Goal: Task Accomplishment & Management: Use online tool/utility

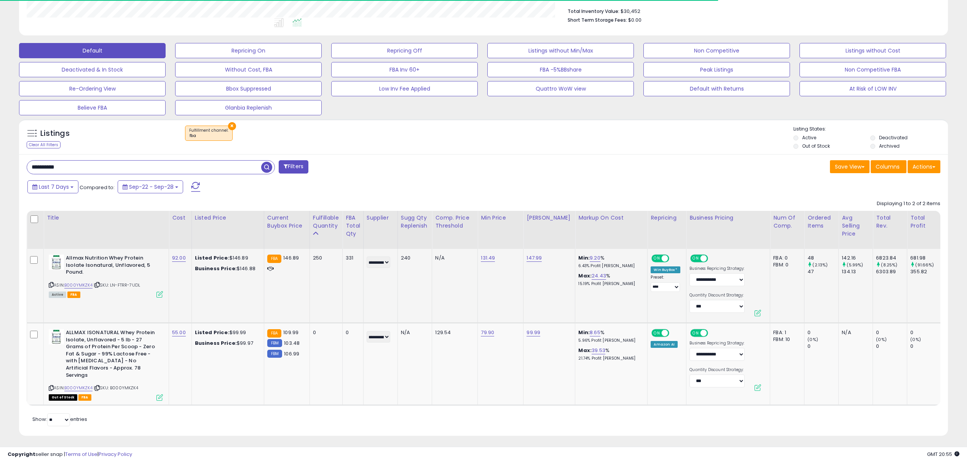
scroll to position [200, 0]
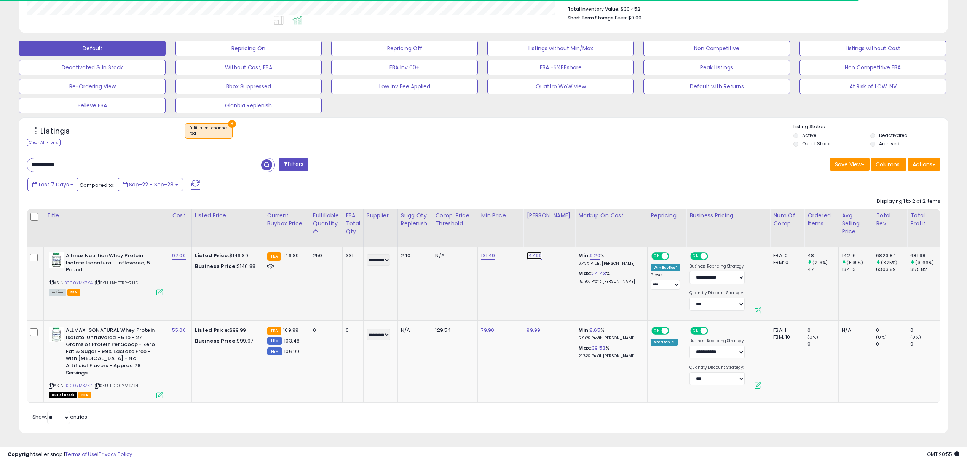
click at [535, 256] on link "147.99" at bounding box center [533, 256] width 15 height 8
click at [492, 239] on input "******" at bounding box center [513, 237] width 68 height 13
type input "******"
click button "submit" at bounding box center [556, 236] width 13 height 11
drag, startPoint x: 141, startPoint y: 166, endPoint x: -153, endPoint y: 182, distance: 294.2
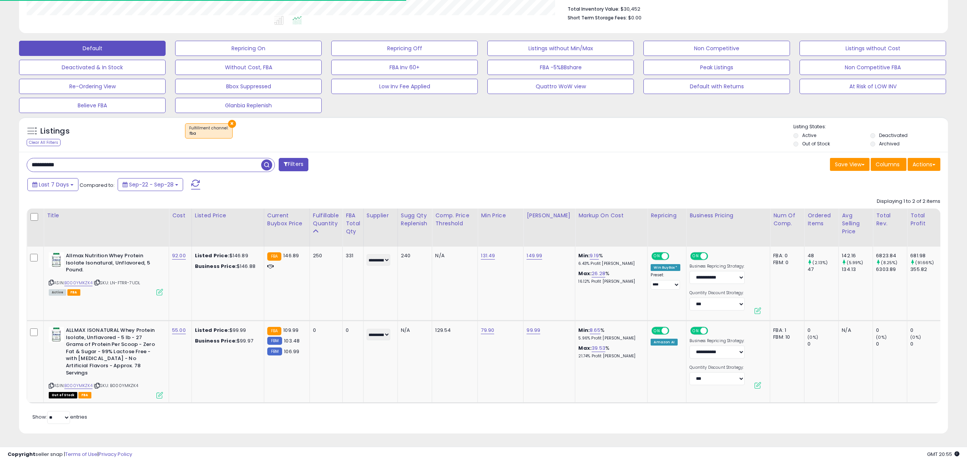
click at [0, 182] on html "Unable to login Retrieving listings data.. has not yet accepted the Terms of Us…" at bounding box center [483, 32] width 967 height 462
paste input "text"
type input "**********"
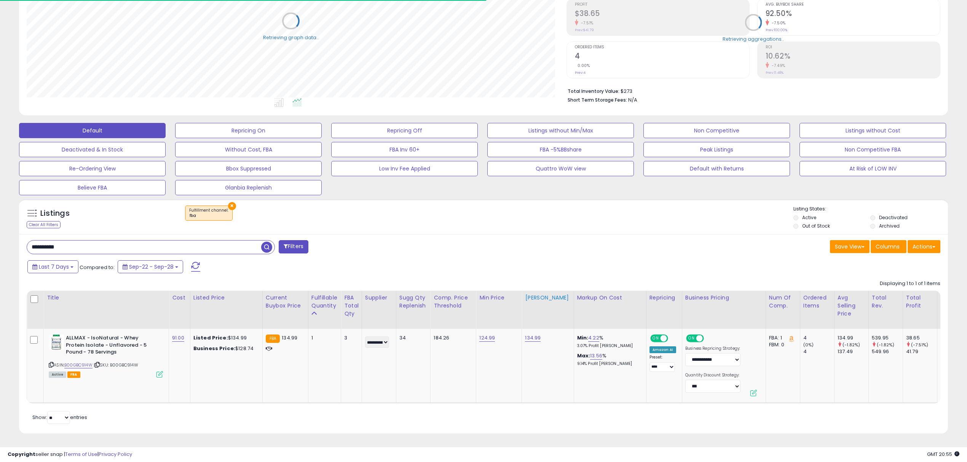
scroll to position [126, 0]
click at [531, 329] on td "134.99" at bounding box center [548, 366] width 52 height 74
click at [531, 334] on link "134.99" at bounding box center [533, 338] width 16 height 8
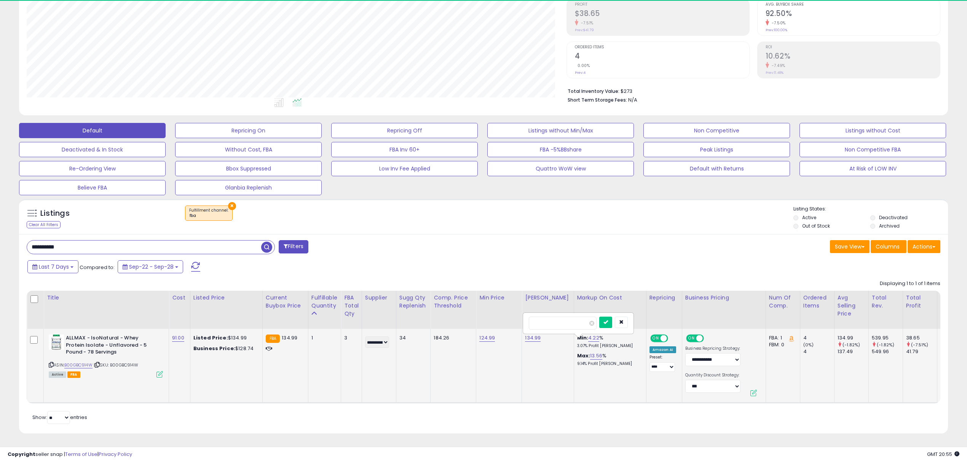
scroll to position [156, 539]
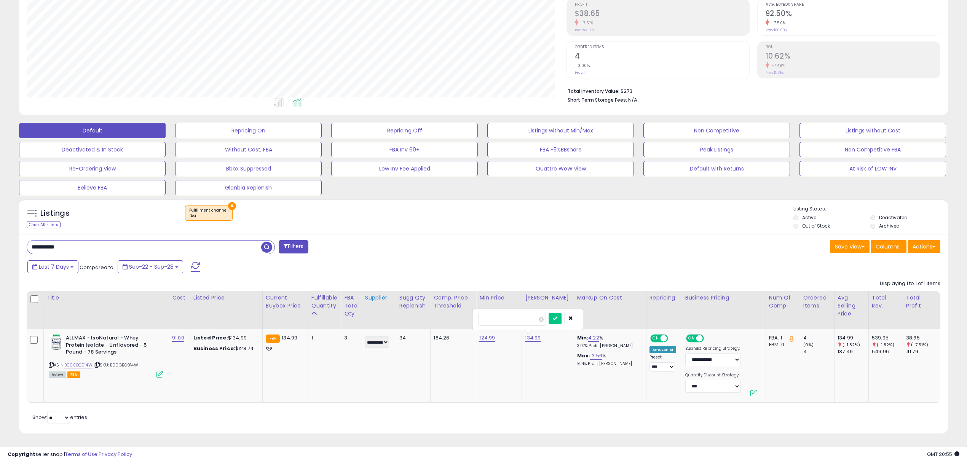
drag, startPoint x: 517, startPoint y: 312, endPoint x: 362, endPoint y: 317, distance: 154.6
click at [370, 314] on table "Title Cost" at bounding box center [802, 347] width 1551 height 113
type input "******"
click button "submit" at bounding box center [554, 318] width 13 height 11
click at [486, 334] on link "124.99" at bounding box center [487, 338] width 16 height 8
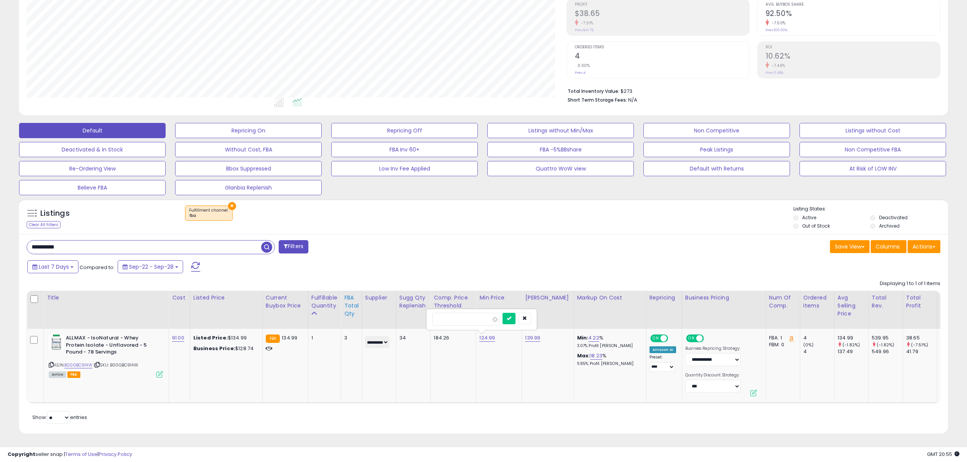
drag, startPoint x: 477, startPoint y: 307, endPoint x: 343, endPoint y: 319, distance: 134.5
click at [345, 319] on table "Title Cost" at bounding box center [802, 347] width 1551 height 113
type input "******"
click button "submit" at bounding box center [508, 318] width 13 height 11
click at [529, 334] on link "139.99" at bounding box center [532, 338] width 15 height 8
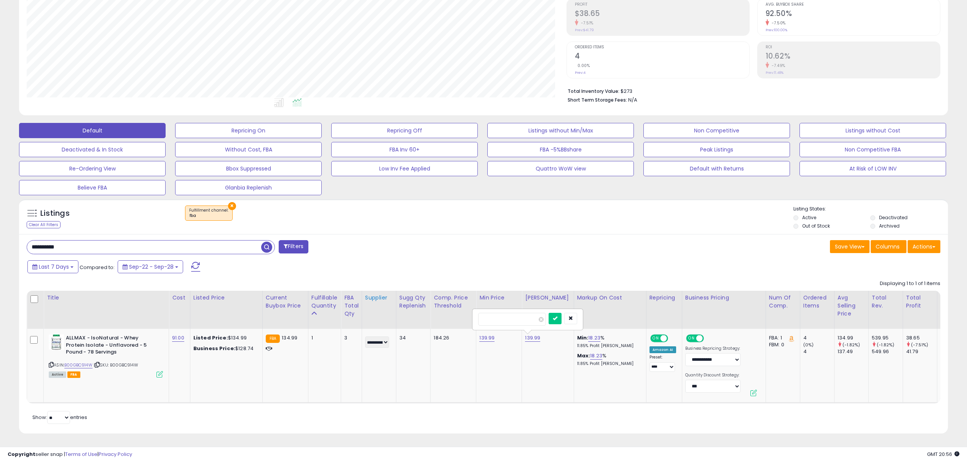
drag, startPoint x: 451, startPoint y: 310, endPoint x: 376, endPoint y: 318, distance: 75.8
click at [383, 317] on table "Title Cost" at bounding box center [802, 347] width 1551 height 113
type input "******"
click button "submit" at bounding box center [554, 318] width 13 height 11
click at [73, 362] on link "B00GBC914W" at bounding box center [78, 365] width 28 height 6
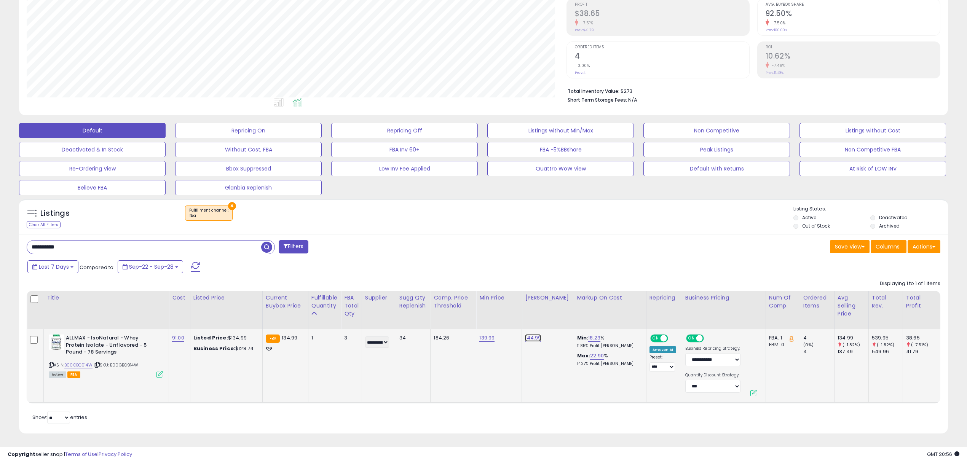
click at [534, 334] on link "144.99" at bounding box center [533, 338] width 16 height 8
drag, startPoint x: 503, startPoint y: 309, endPoint x: 338, endPoint y: 319, distance: 165.4
click at [343, 318] on table "Title Cost" at bounding box center [802, 347] width 1551 height 113
type input "*******"
click at [481, 334] on link "139.99" at bounding box center [486, 338] width 15 height 8
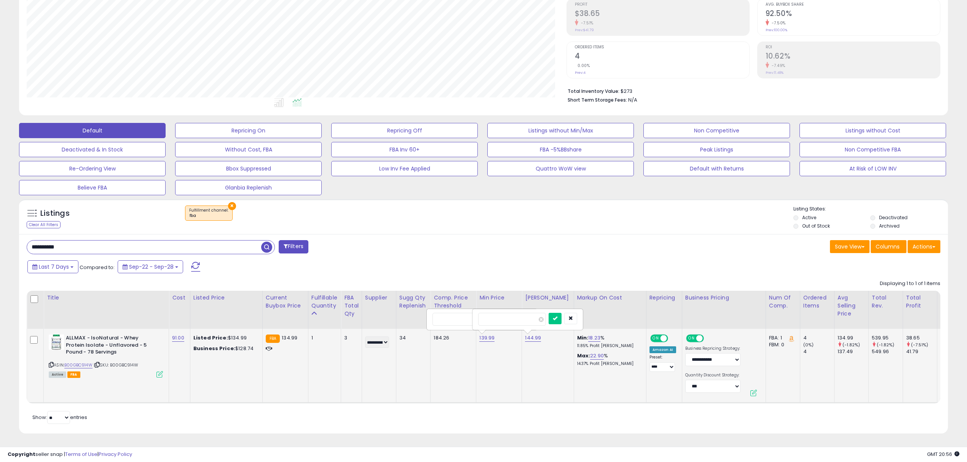
drag, startPoint x: 451, startPoint y: 308, endPoint x: 451, endPoint y: 314, distance: 6.1
click at [449, 314] on input "******" at bounding box center [466, 319] width 68 height 13
click at [461, 316] on input "******" at bounding box center [466, 319] width 68 height 13
drag, startPoint x: 459, startPoint y: 314, endPoint x: 405, endPoint y: 317, distance: 54.1
click at [405, 317] on table "Title Cost" at bounding box center [802, 347] width 1551 height 113
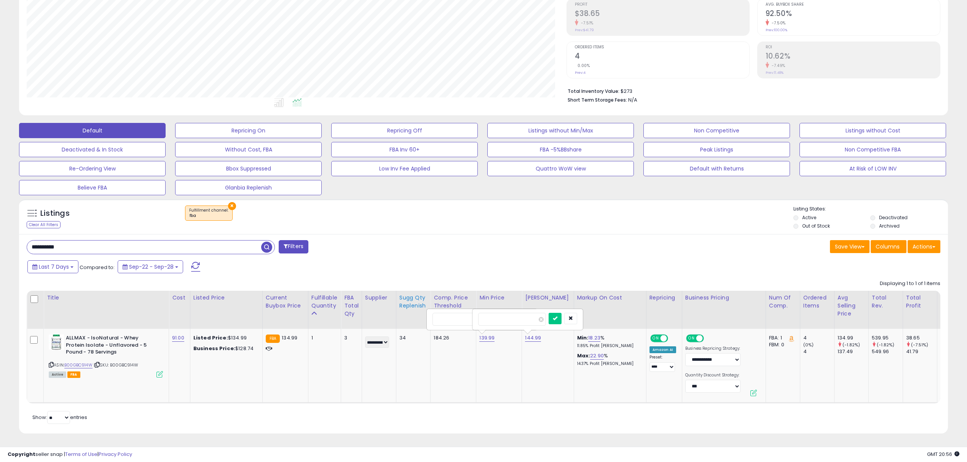
type input "******"
click button "submit" at bounding box center [509, 318] width 13 height 11
click at [532, 334] on link "144.99" at bounding box center [533, 338] width 16 height 8
drag, startPoint x: 497, startPoint y: 312, endPoint x: 276, endPoint y: 326, distance: 221.2
click at [288, 329] on tr "ALLMAX - IsoNatural - Whey Protein Isolate - Unflavored - 5 Pound - 78 Servings…" at bounding box center [802, 366] width 1551 height 74
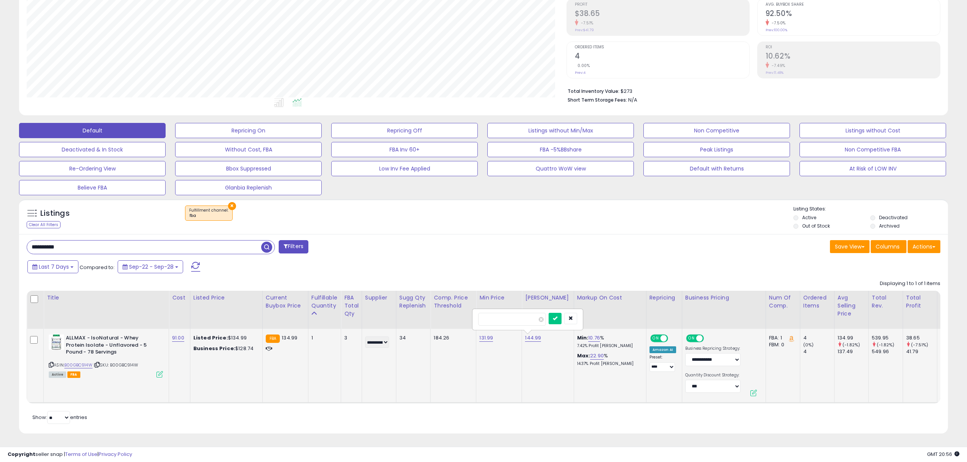
type input "******"
click button "submit" at bounding box center [554, 318] width 13 height 11
drag, startPoint x: 83, startPoint y: 240, endPoint x: -244, endPoint y: 253, distance: 327.6
click at [0, 253] on html "Unable to login Retrieving listings data.. has not yet accepted the Terms of Us…" at bounding box center [483, 114] width 967 height 462
paste input "text"
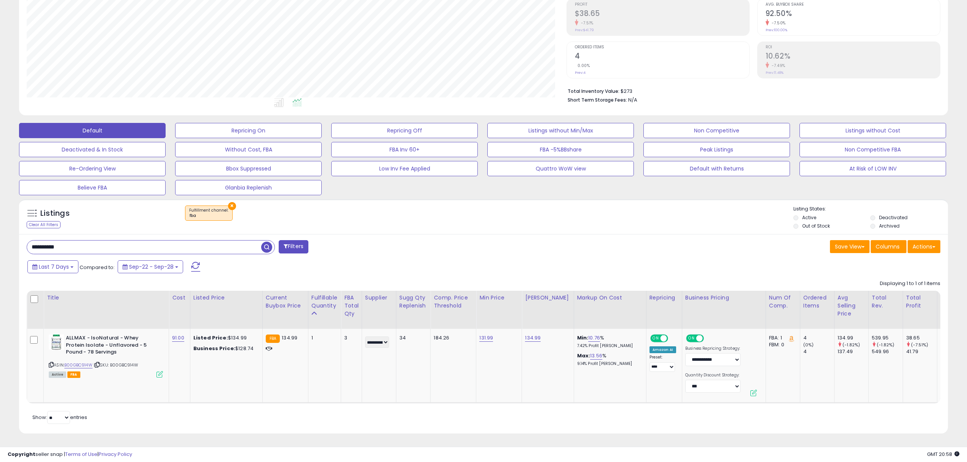
type input "**********"
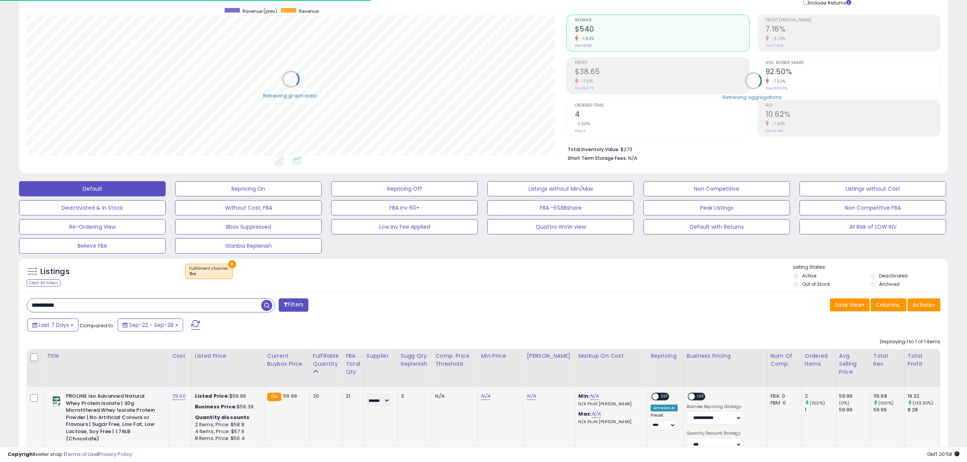
scroll to position [133, 0]
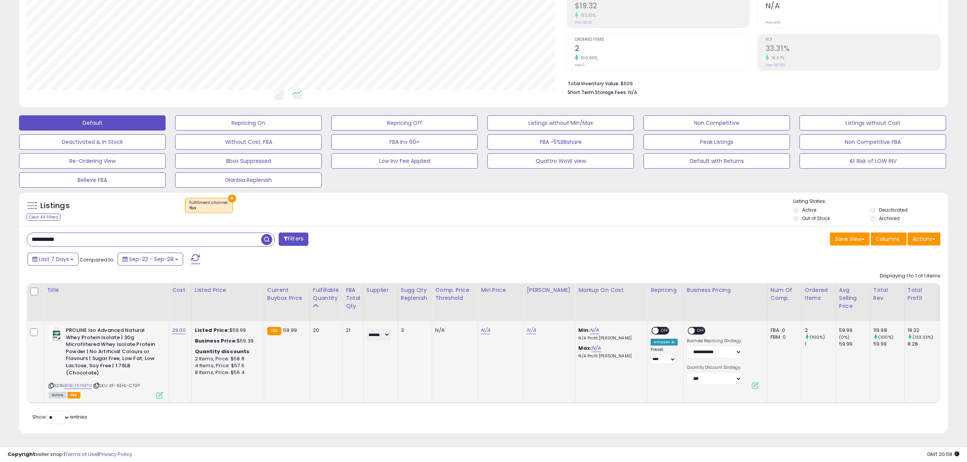
click at [662, 328] on span "OFF" at bounding box center [665, 331] width 12 height 6
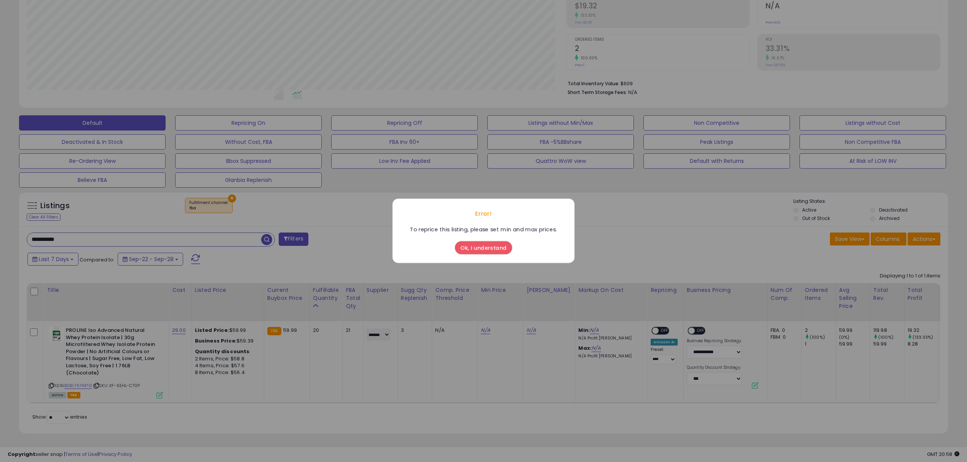
click at [482, 252] on button "Ok, I understand" at bounding box center [483, 248] width 57 height 13
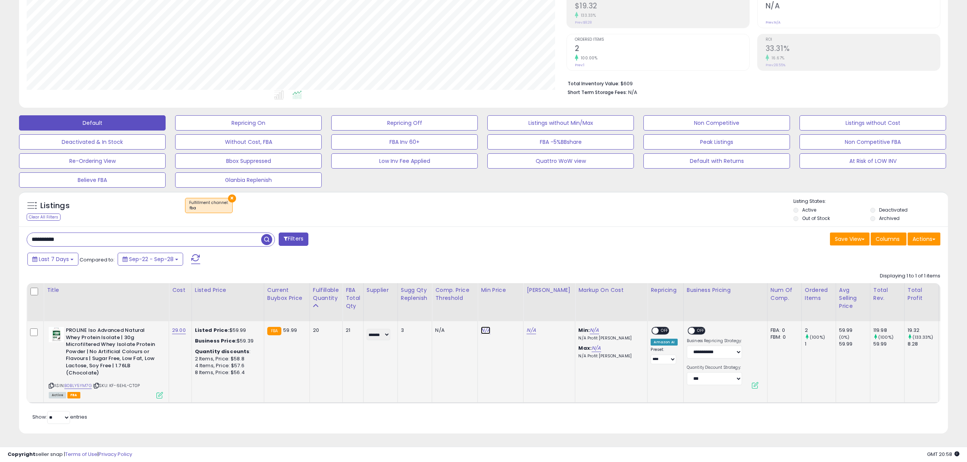
click at [488, 327] on link "N/A" at bounding box center [485, 331] width 9 height 8
drag, startPoint x: 467, startPoint y: 304, endPoint x: 385, endPoint y: 317, distance: 83.2
click at [393, 314] on table "Title Cost" at bounding box center [803, 343] width 1553 height 120
type input "*****"
click button "submit" at bounding box center [507, 310] width 13 height 11
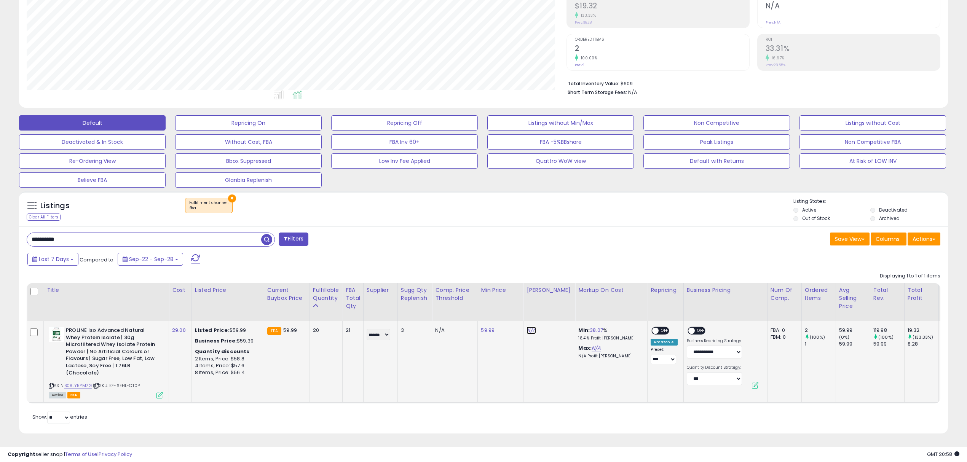
click at [528, 327] on link "N/A" at bounding box center [530, 331] width 9 height 8
drag, startPoint x: 496, startPoint y: 307, endPoint x: 492, endPoint y: 307, distance: 4.6
click at [492, 307] on input "number" at bounding box center [510, 311] width 68 height 13
type input "*****"
click button "submit" at bounding box center [553, 310] width 13 height 11
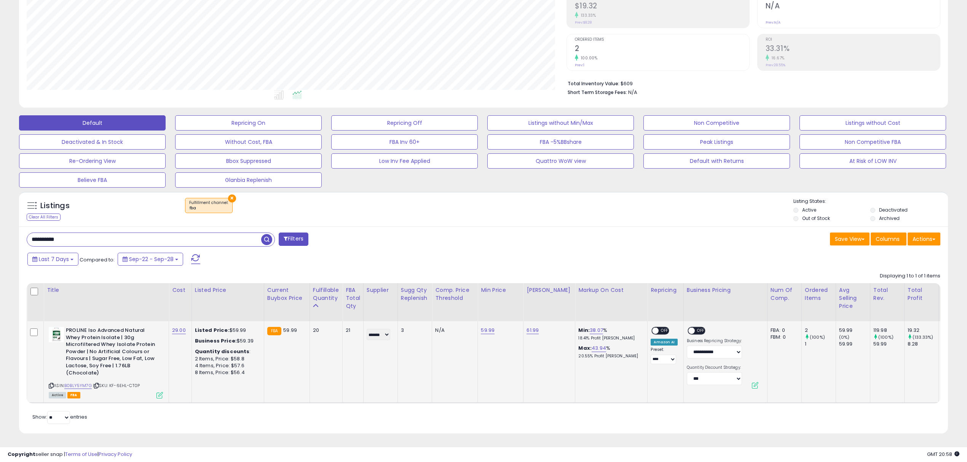
click at [659, 328] on span "OFF" at bounding box center [665, 331] width 12 height 6
drag, startPoint x: 133, startPoint y: 231, endPoint x: -339, endPoint y: 254, distance: 473.3
click at [0, 254] on html "Unable to login Retrieving listings data.. has not yet accepted the Terms of Us…" at bounding box center [483, 107] width 967 height 462
paste input "text"
type input "**********"
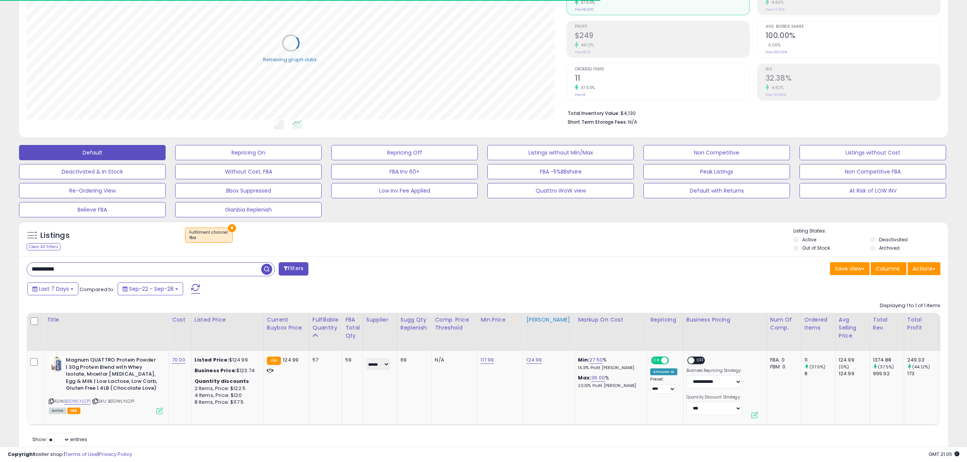
scroll to position [126, 0]
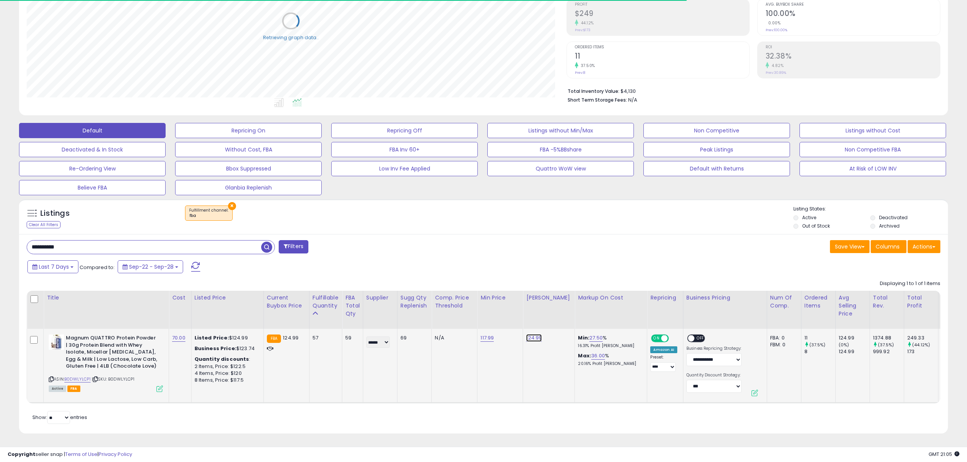
click at [533, 334] on link "124.99" at bounding box center [534, 338] width 16 height 8
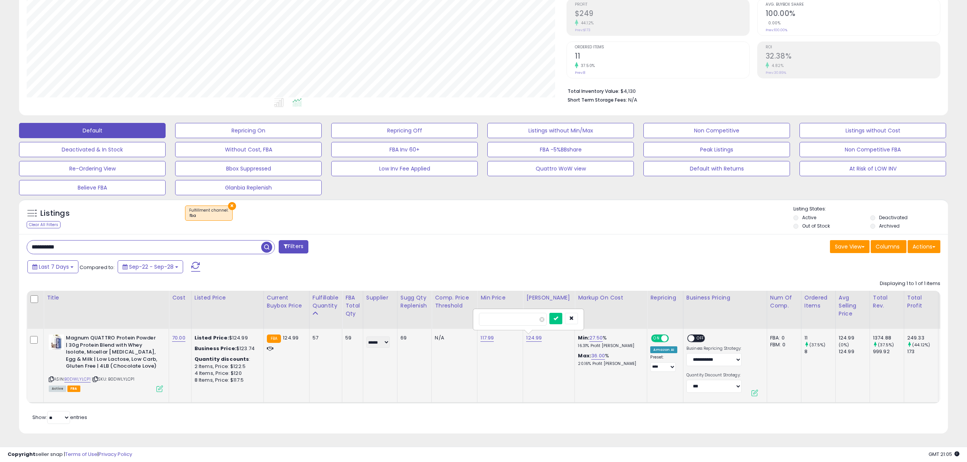
drag, startPoint x: 512, startPoint y: 314, endPoint x: 449, endPoint y: 322, distance: 62.9
click at [449, 329] on tr "Magnum QUATTRO Protein Powder | 30g Protein Blend with Whey Isolate, Micellar […" at bounding box center [804, 366] width 1555 height 74
type input "******"
click button "submit" at bounding box center [555, 318] width 13 height 11
drag, startPoint x: 102, startPoint y: 237, endPoint x: -248, endPoint y: 230, distance: 349.8
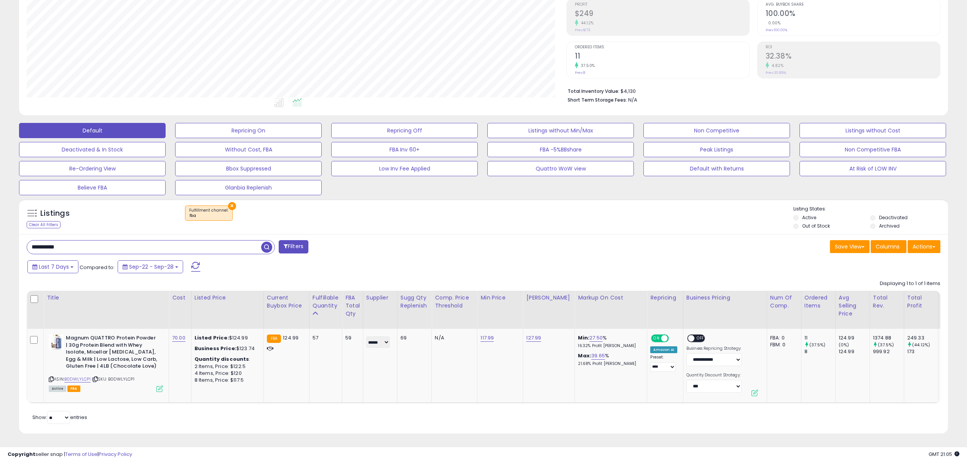
click at [0, 230] on html "Unable to login Retrieving listings data.. has not yet accepted the Terms of Us…" at bounding box center [483, 114] width 967 height 462
paste input "text"
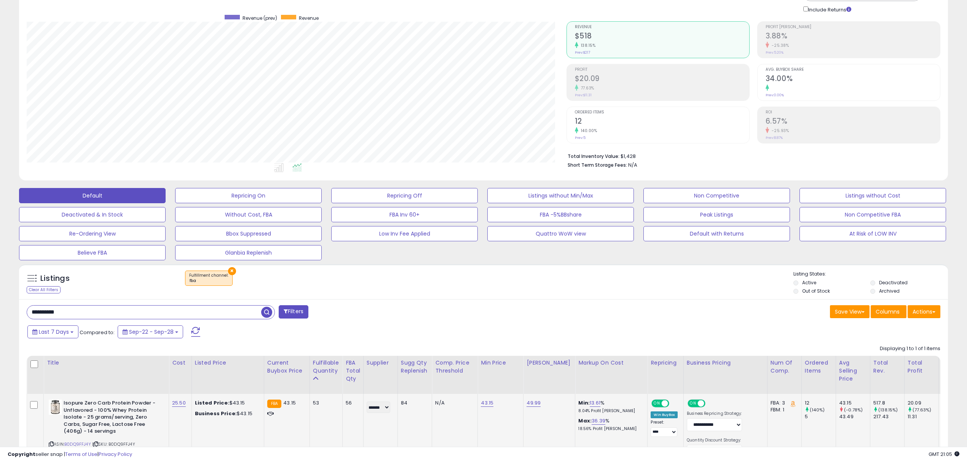
scroll to position [126, 0]
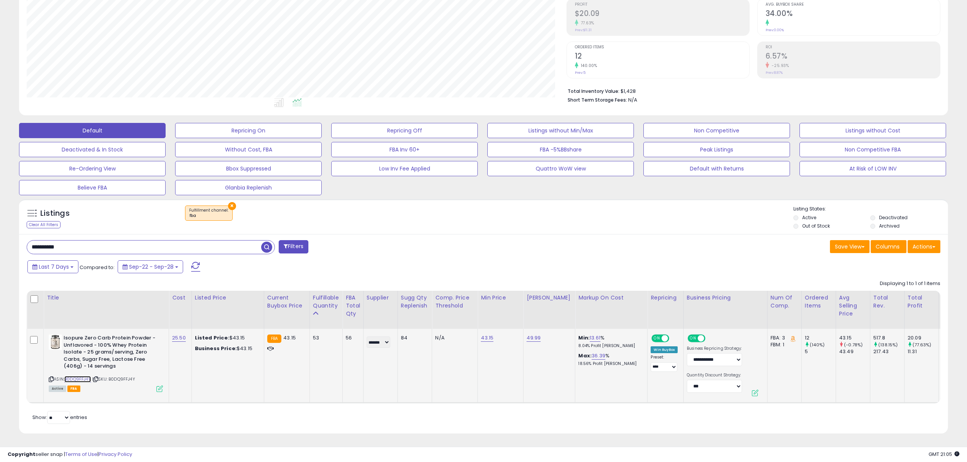
click at [81, 376] on link "B0DQ9FFJ4Y" at bounding box center [77, 379] width 27 height 6
drag, startPoint x: 108, startPoint y: 238, endPoint x: -176, endPoint y: 273, distance: 286.4
click at [0, 273] on html "Unable to login Retrieving listings data.. has not yet accepted the Terms of Us…" at bounding box center [483, 114] width 967 height 462
paste input "text"
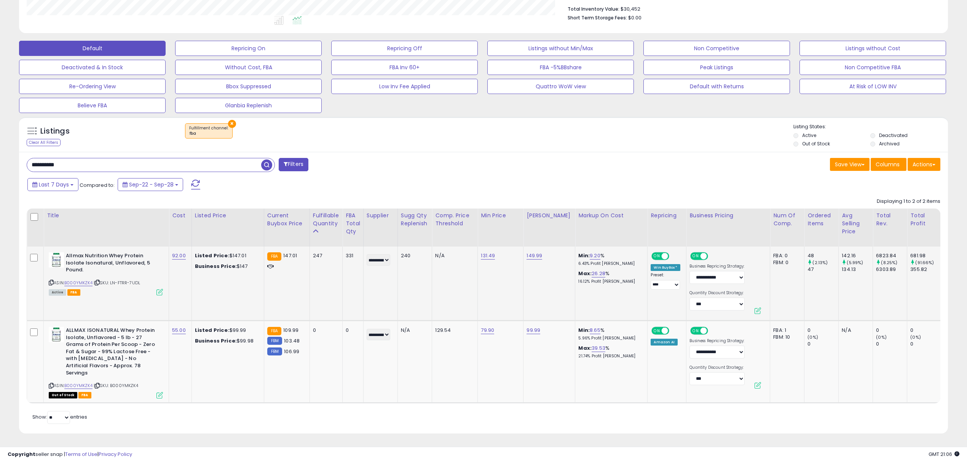
scroll to position [156, 539]
drag, startPoint x: 186, startPoint y: 164, endPoint x: -316, endPoint y: 165, distance: 502.0
click at [0, 165] on html "Unable to login Retrieving listings data.. has not yet accepted the Terms of Us…" at bounding box center [483, 32] width 967 height 462
paste input "text"
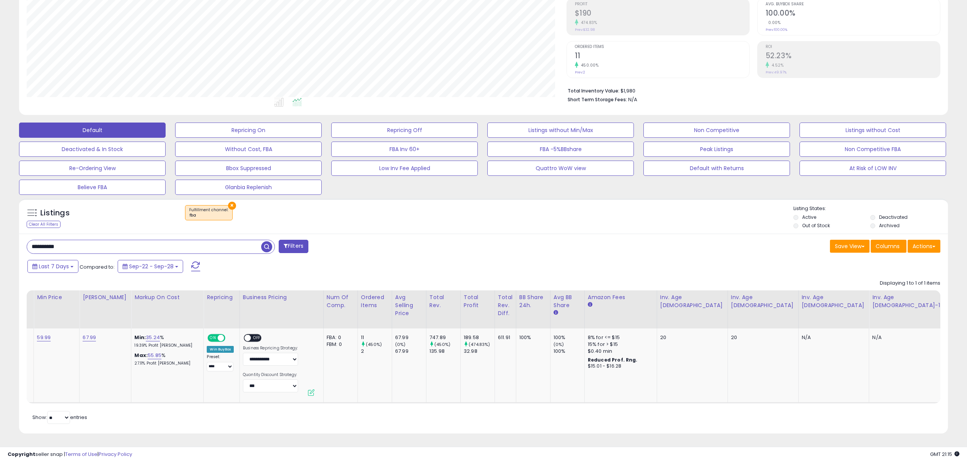
scroll to position [0, 0]
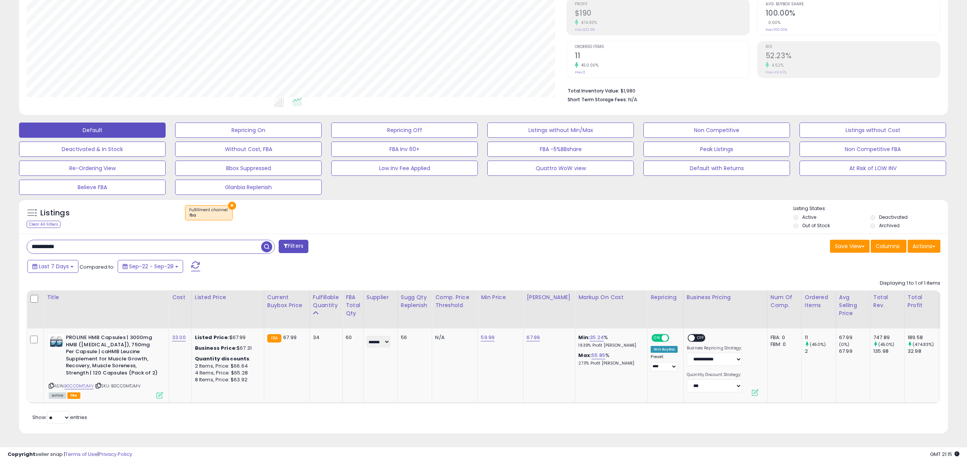
drag, startPoint x: 8, startPoint y: 232, endPoint x: -103, endPoint y: 243, distance: 111.3
click at [0, 243] on html "Unable to login Retrieving listings data.. has not yet accepted the Terms of Us…" at bounding box center [483, 114] width 967 height 462
paste input "text"
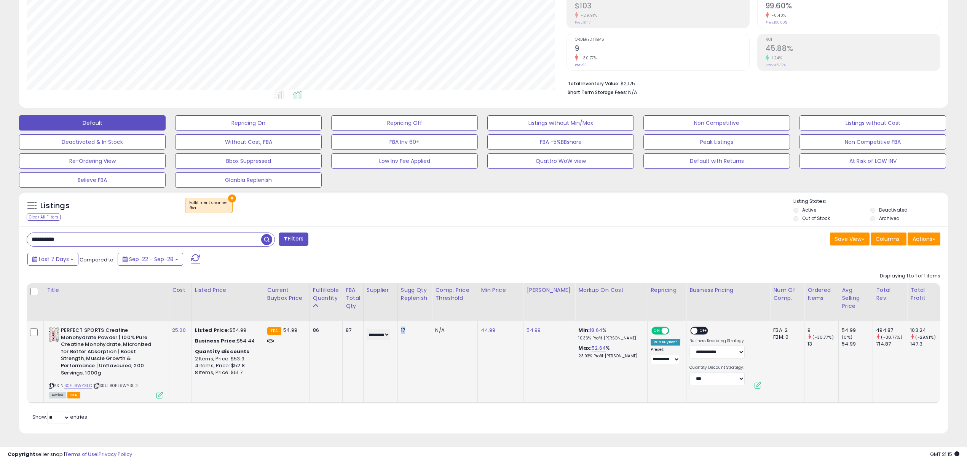
drag, startPoint x: 400, startPoint y: 325, endPoint x: 408, endPoint y: 325, distance: 8.8
click at [408, 325] on td "17" at bounding box center [414, 361] width 35 height 81
click at [408, 327] on div "17" at bounding box center [413, 330] width 25 height 7
drag, startPoint x: 121, startPoint y: 238, endPoint x: -59, endPoint y: 255, distance: 180.0
click at [0, 255] on html "Unable to login Retrieving listings data.. has not yet accepted the Terms of Us…" at bounding box center [483, 107] width 967 height 462
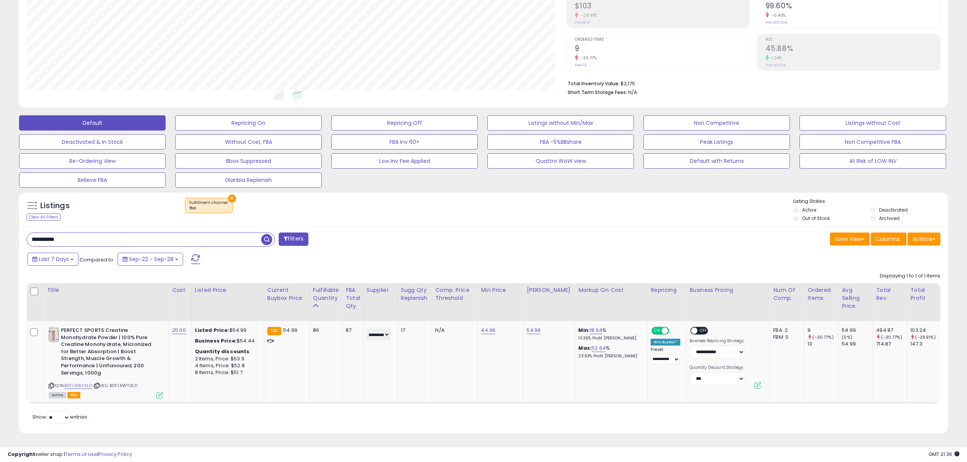
paste input "text"
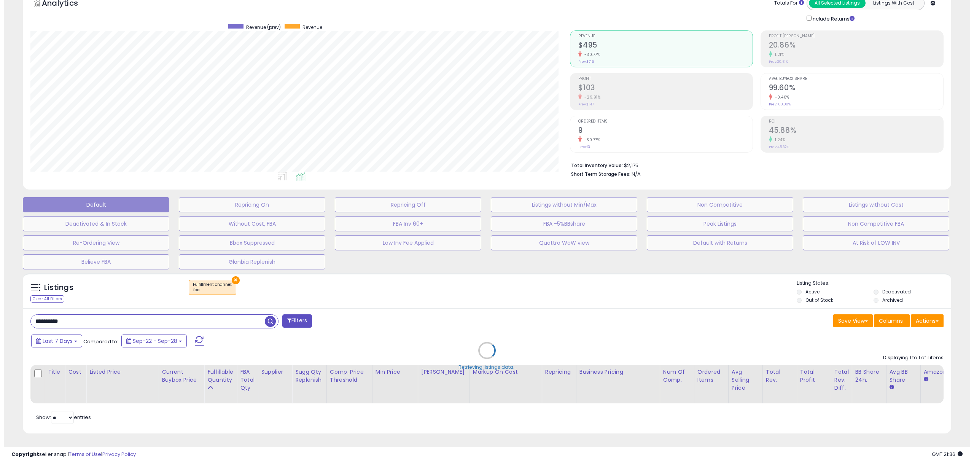
scroll to position [380428, 380040]
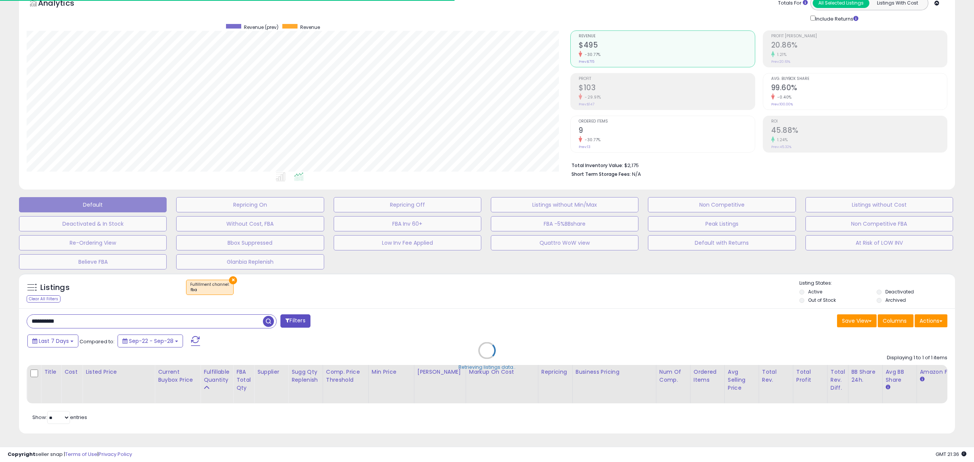
type input "**********"
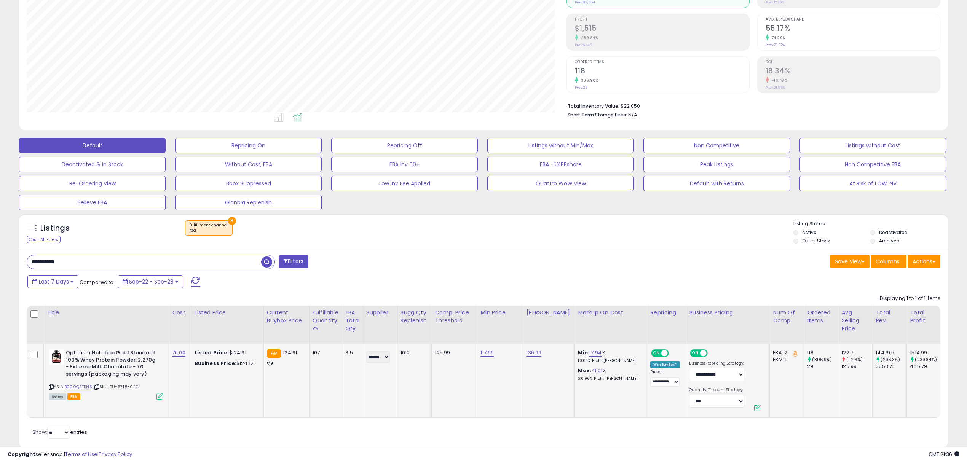
scroll to position [156, 539]
click at [488, 355] on link "117.99" at bounding box center [486, 353] width 13 height 8
drag, startPoint x: 463, startPoint y: 335, endPoint x: 396, endPoint y: 334, distance: 67.0
click at [397, 334] on table "Title Cost" at bounding box center [808, 361] width 1563 height 113
type input "***"
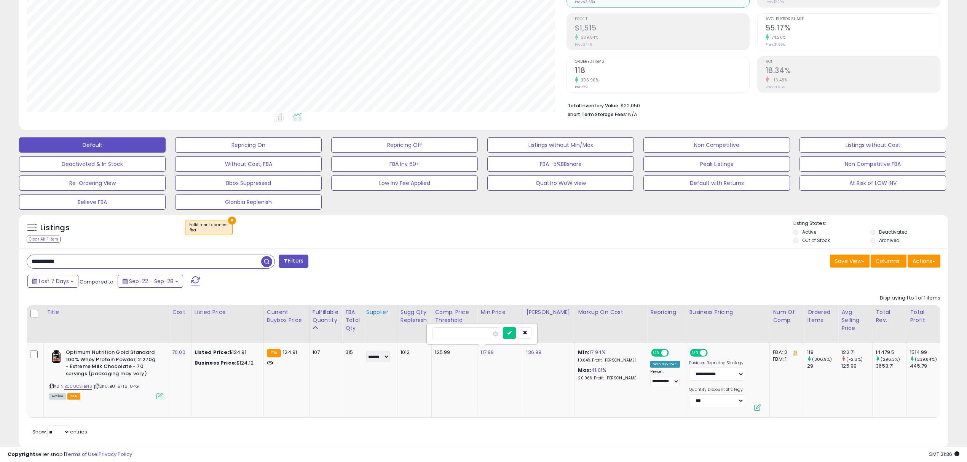
click button "submit" at bounding box center [509, 332] width 13 height 11
drag, startPoint x: 491, startPoint y: 346, endPoint x: 490, endPoint y: 355, distance: 9.5
click at [492, 347] on td "125.00" at bounding box center [500, 380] width 46 height 74
click at [490, 355] on link "125.00" at bounding box center [487, 353] width 15 height 8
drag, startPoint x: 360, startPoint y: 334, endPoint x: 327, endPoint y: 337, distance: 33.3
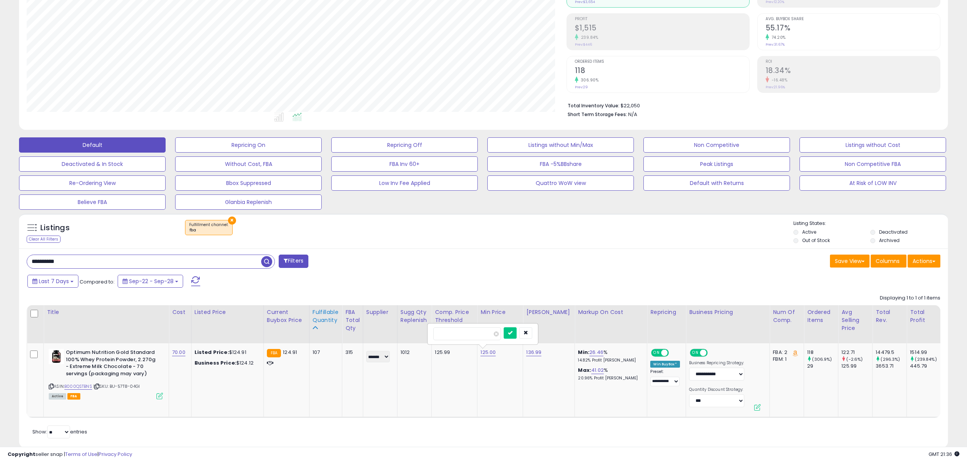
click at [328, 336] on table "Title Cost" at bounding box center [808, 361] width 1563 height 113
type input "******"
click button "submit" at bounding box center [510, 332] width 13 height 11
drag, startPoint x: 90, startPoint y: 262, endPoint x: -111, endPoint y: 266, distance: 200.6
click at [0, 266] on html "Unable to login Retrieving listings data.. has not yet accepted the Terms of Us…" at bounding box center [483, 129] width 967 height 462
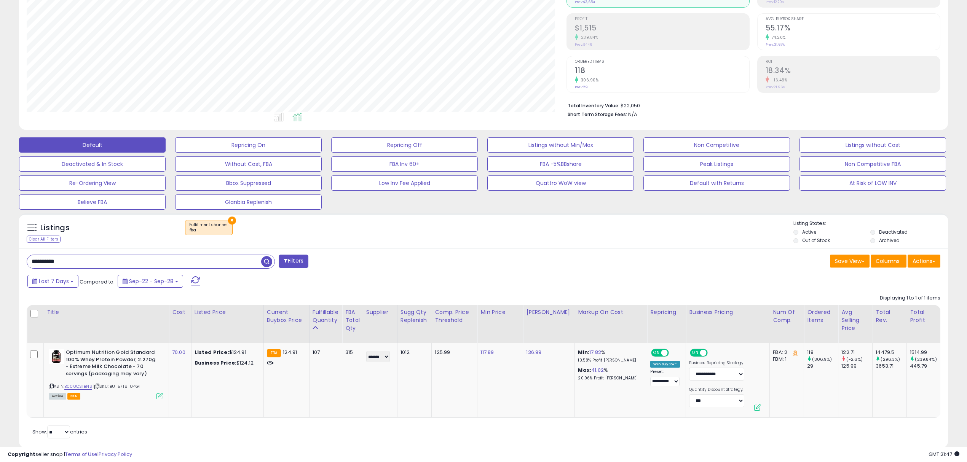
paste input "text"
type input "**********"
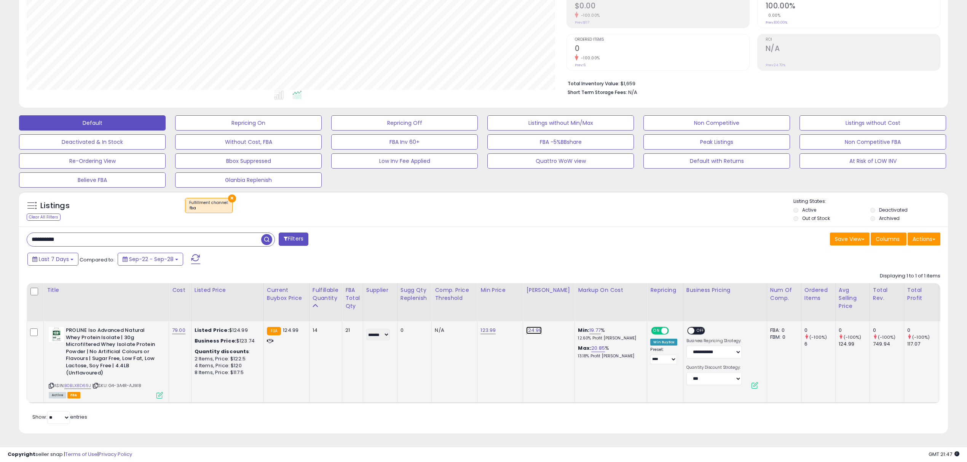
click at [535, 327] on link "124.99" at bounding box center [534, 331] width 16 height 8
drag, startPoint x: 492, startPoint y: 305, endPoint x: 496, endPoint y: 312, distance: 8.4
click at [493, 308] on input "******" at bounding box center [513, 311] width 68 height 13
type input "******"
click button "submit" at bounding box center [555, 310] width 13 height 11
